Goal: Use online tool/utility

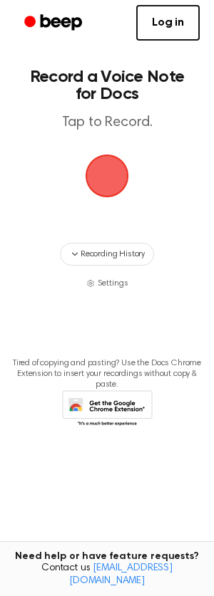
click at [118, 176] on span "button" at bounding box center [107, 176] width 63 height 63
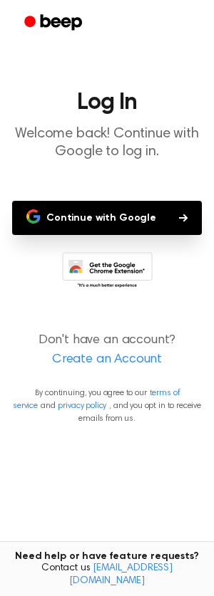
click at [107, 217] on button "Continue with Google" at bounding box center [107, 218] width 190 height 34
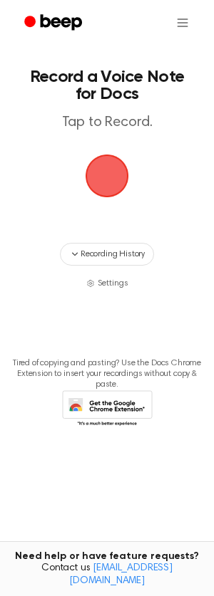
click at [110, 173] on span "button" at bounding box center [107, 176] width 66 height 66
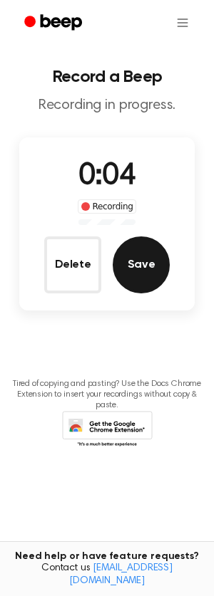
click at [141, 266] on button "Save" at bounding box center [141, 265] width 57 height 57
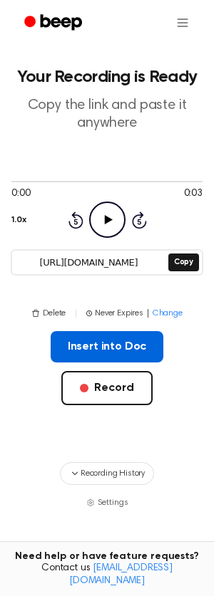
click at [116, 351] on button "Insert into Doc" at bounding box center [107, 346] width 113 height 31
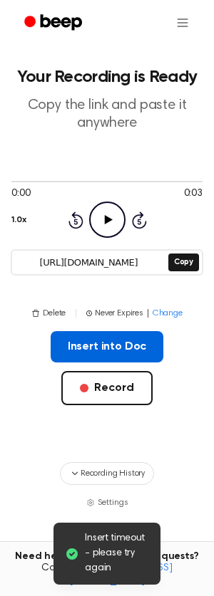
click at [110, 348] on button "Insert into Doc" at bounding box center [107, 346] width 113 height 31
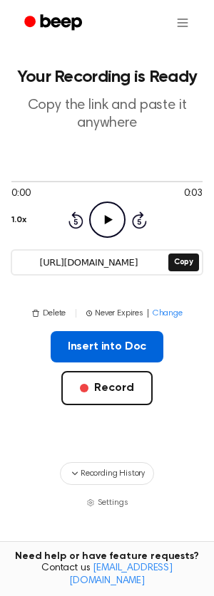
click at [117, 342] on button "Insert into Doc" at bounding box center [107, 346] width 113 height 31
